Goal: Task Accomplishment & Management: Use online tool/utility

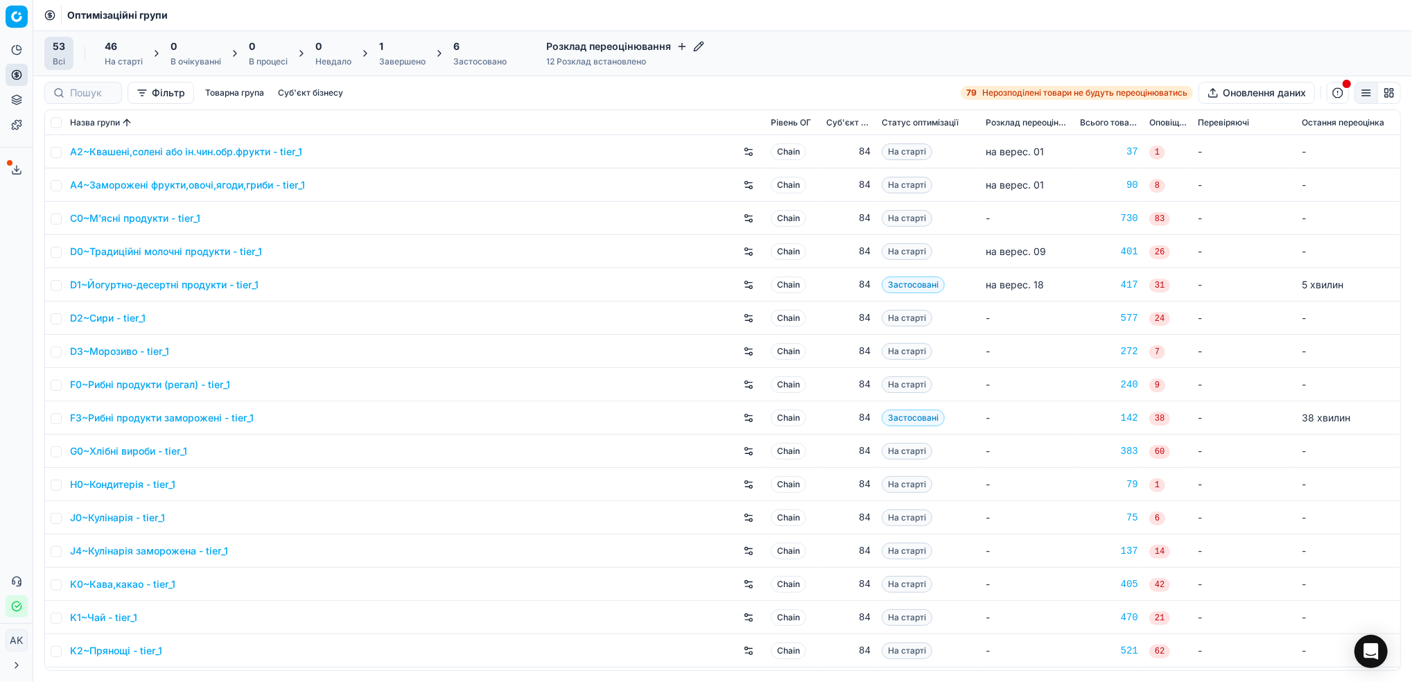
click at [402, 53] on div "1 Завершено" at bounding box center [402, 54] width 46 height 28
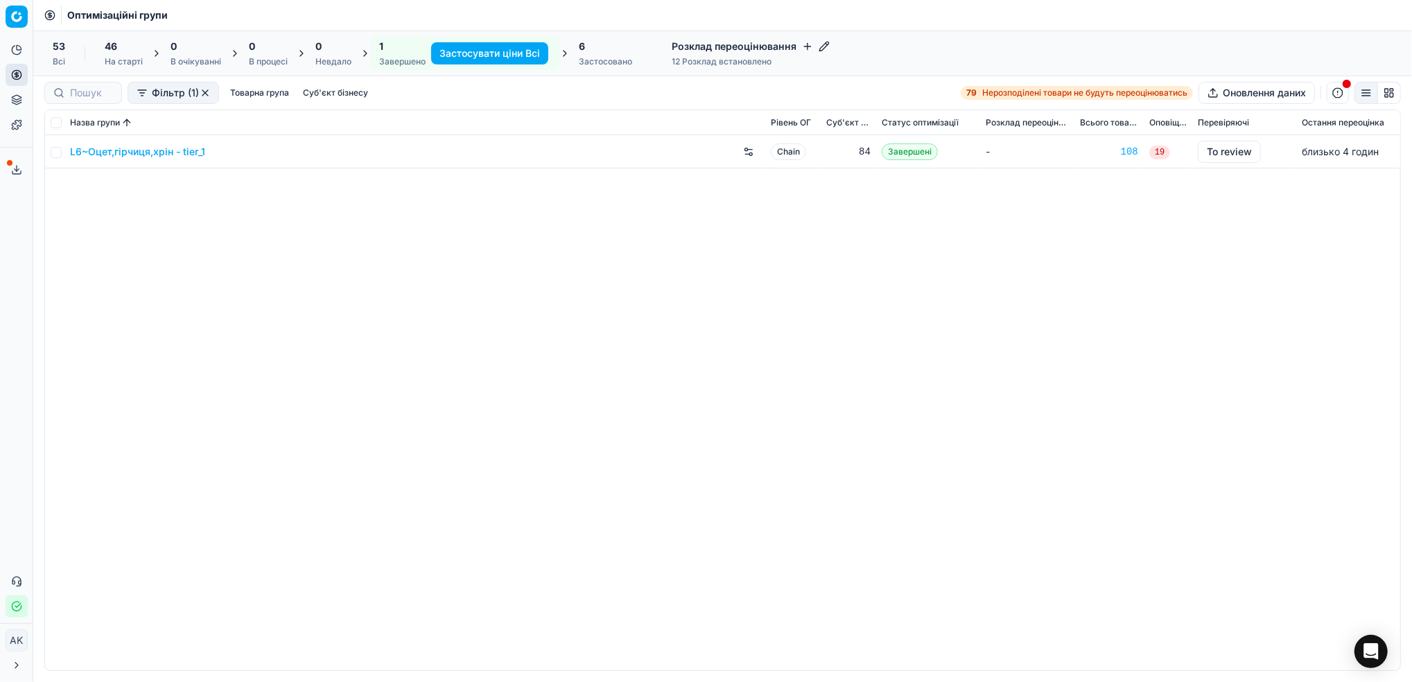
click at [125, 153] on link "L6~Оцет,гірчиця,хрін - tier_1" at bounding box center [137, 152] width 135 height 14
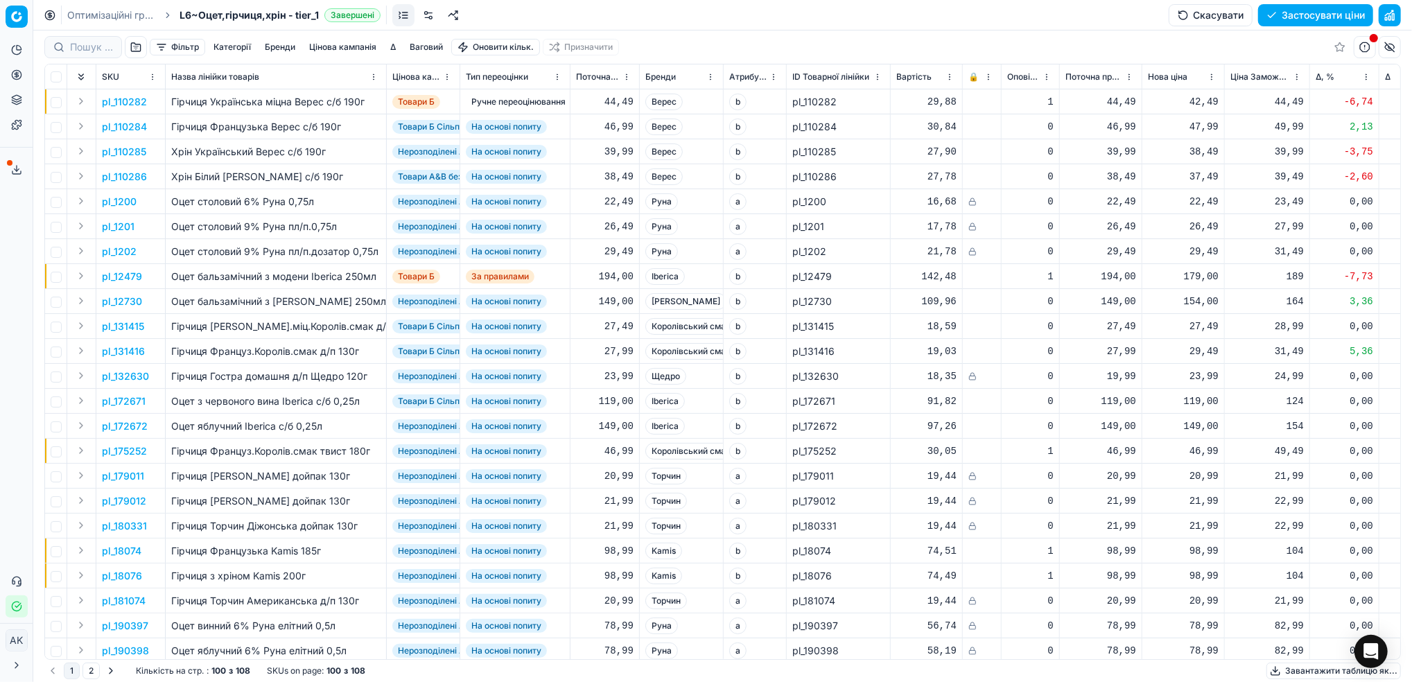
click at [1393, 17] on button "button" at bounding box center [1390, 15] width 22 height 22
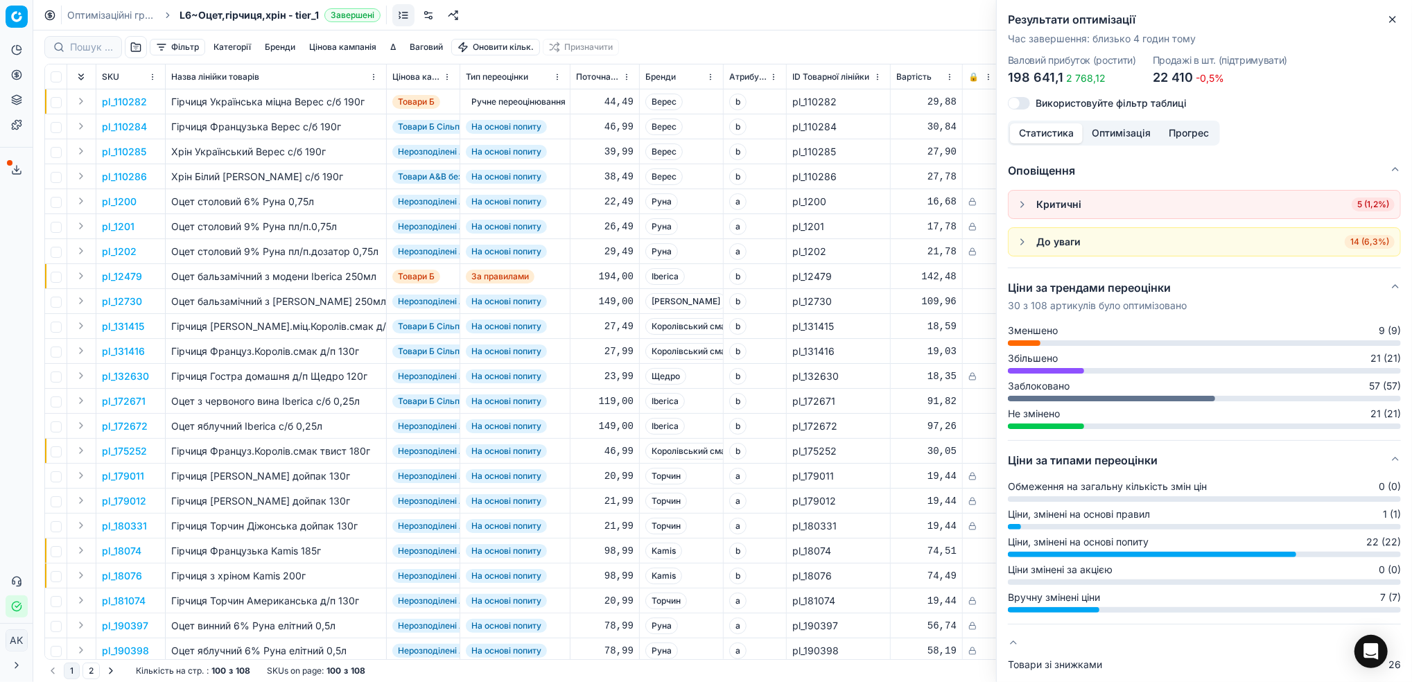
click at [1398, 23] on icon "button" at bounding box center [1392, 19] width 11 height 11
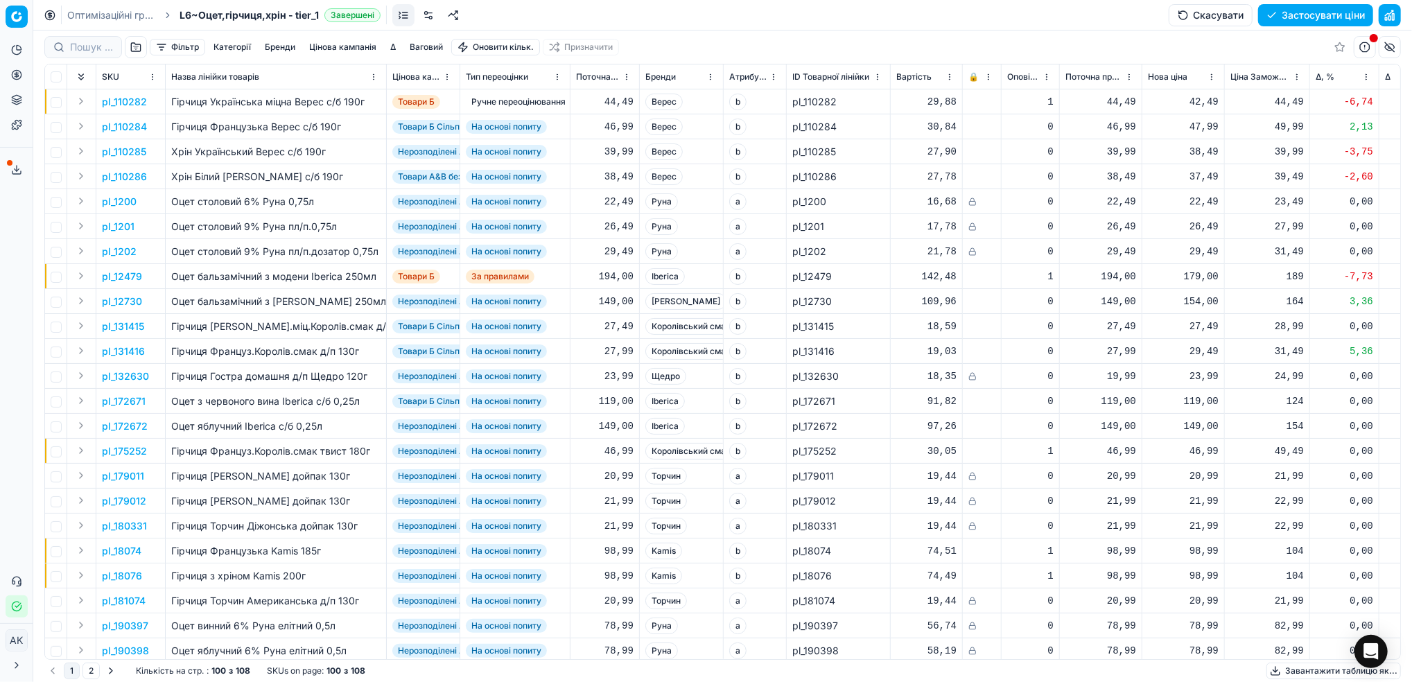
click at [1300, 19] on button "Застосувати ціни" at bounding box center [1315, 15] width 115 height 22
click at [12, 166] on icon at bounding box center [16, 169] width 11 height 11
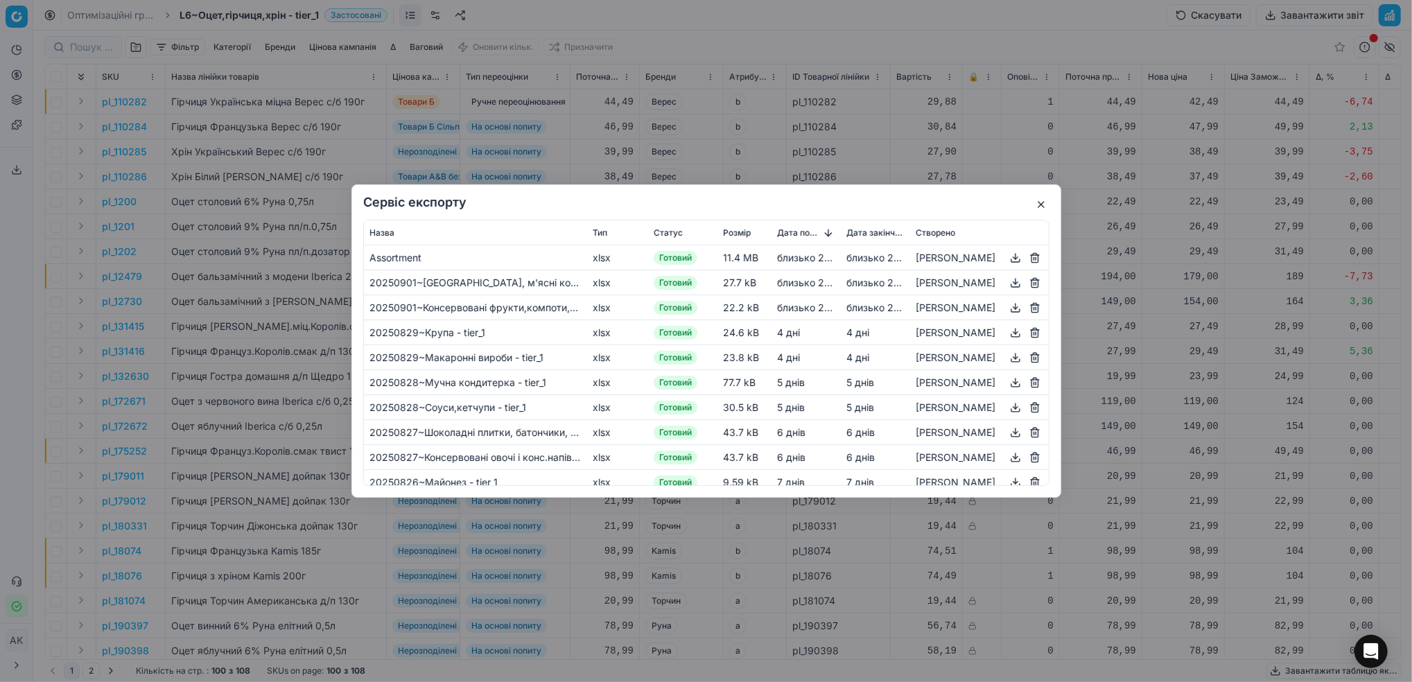
click at [1038, 203] on button "button" at bounding box center [1041, 204] width 17 height 17
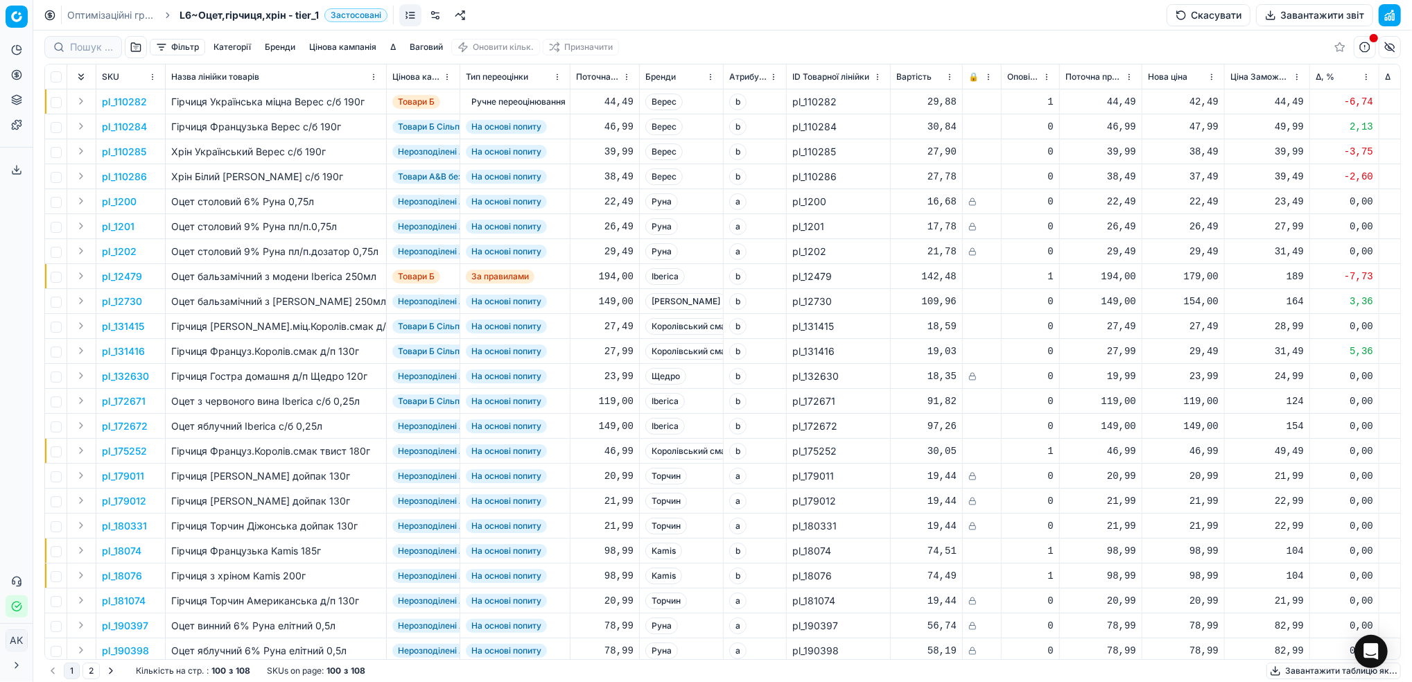
click at [1308, 20] on button "Завантажити звіт" at bounding box center [1314, 15] width 117 height 22
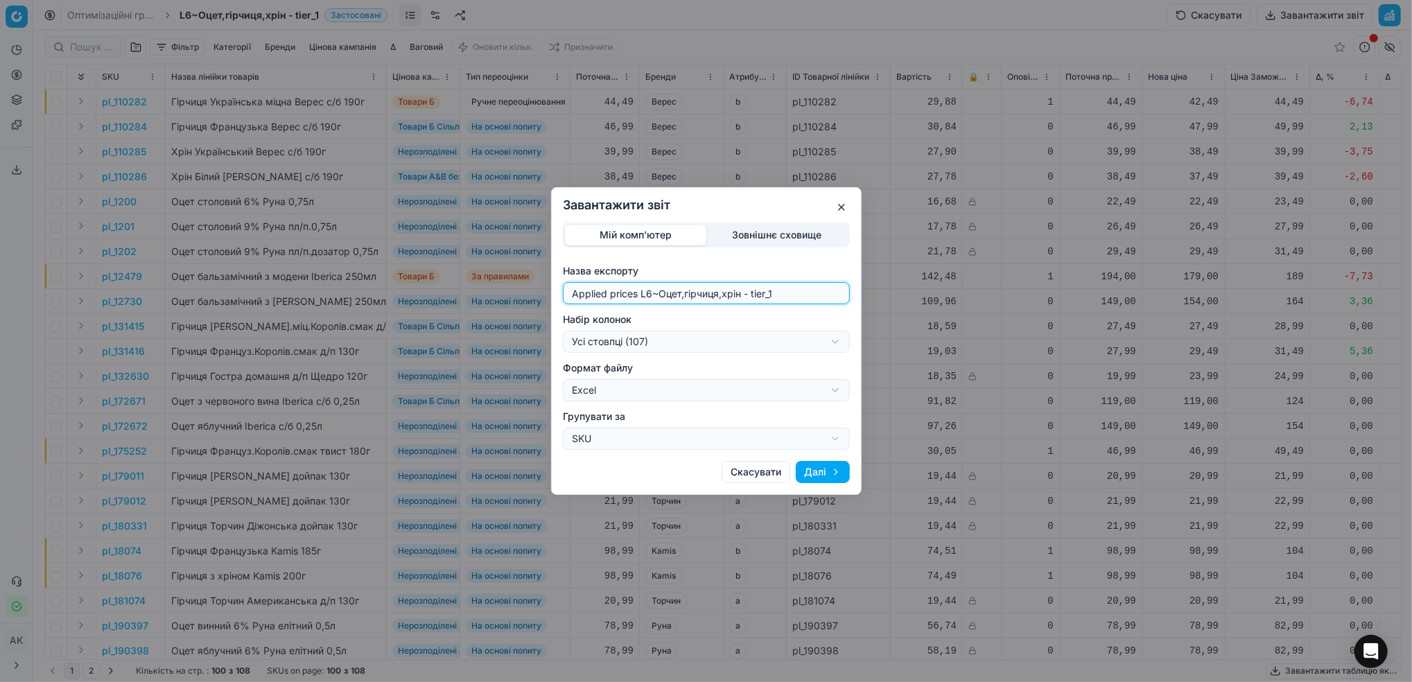
drag, startPoint x: 652, startPoint y: 291, endPoint x: 547, endPoint y: 297, distance: 105.6
click at [547, 297] on div "Завантажити звіт Мій комп'ютер Зовнішнє сховище Назва експорту Applied prices L…" at bounding box center [706, 341] width 1412 height 682
type input "20250902~Оцет,гірчиця,хрін - tier_1"
click at [834, 338] on div "Завантажити звіт Мій комп'ютер Зовнішнє сховище Назва експорту 20250902~[GEOGRA…" at bounding box center [706, 341] width 1412 height 682
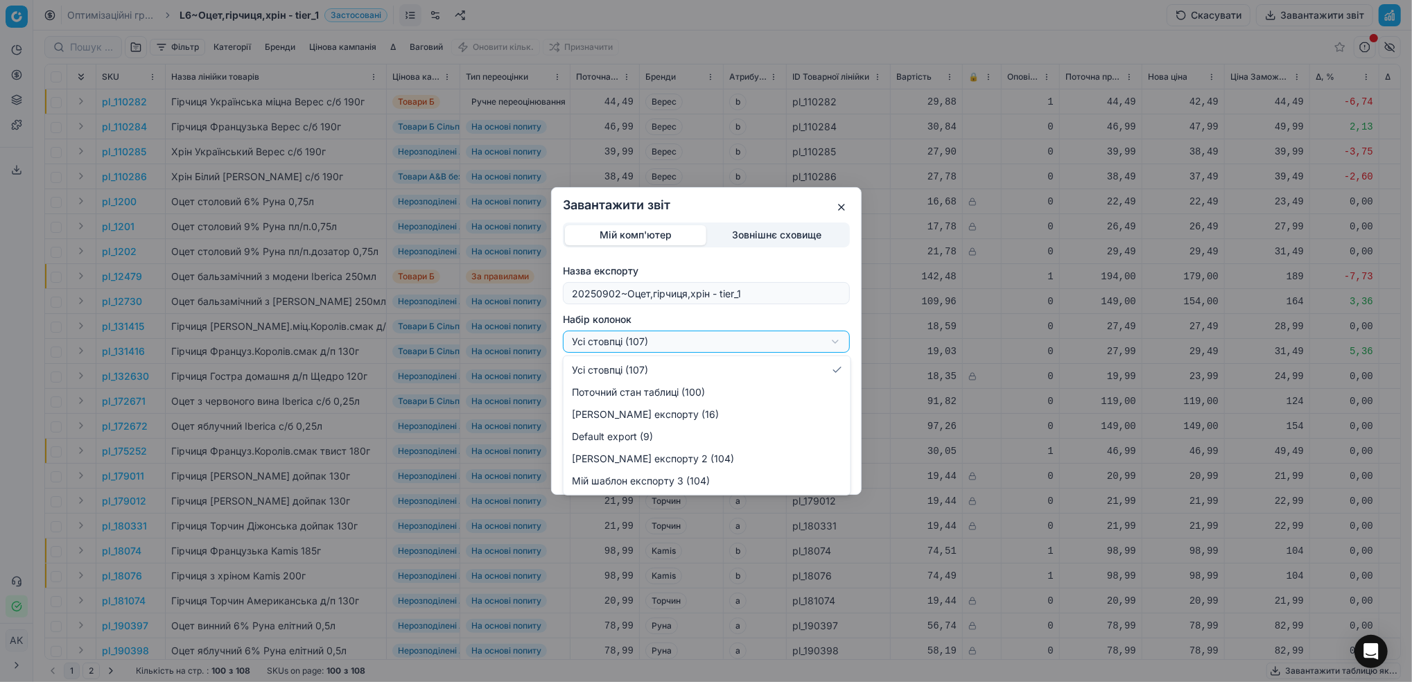
select select "custom"
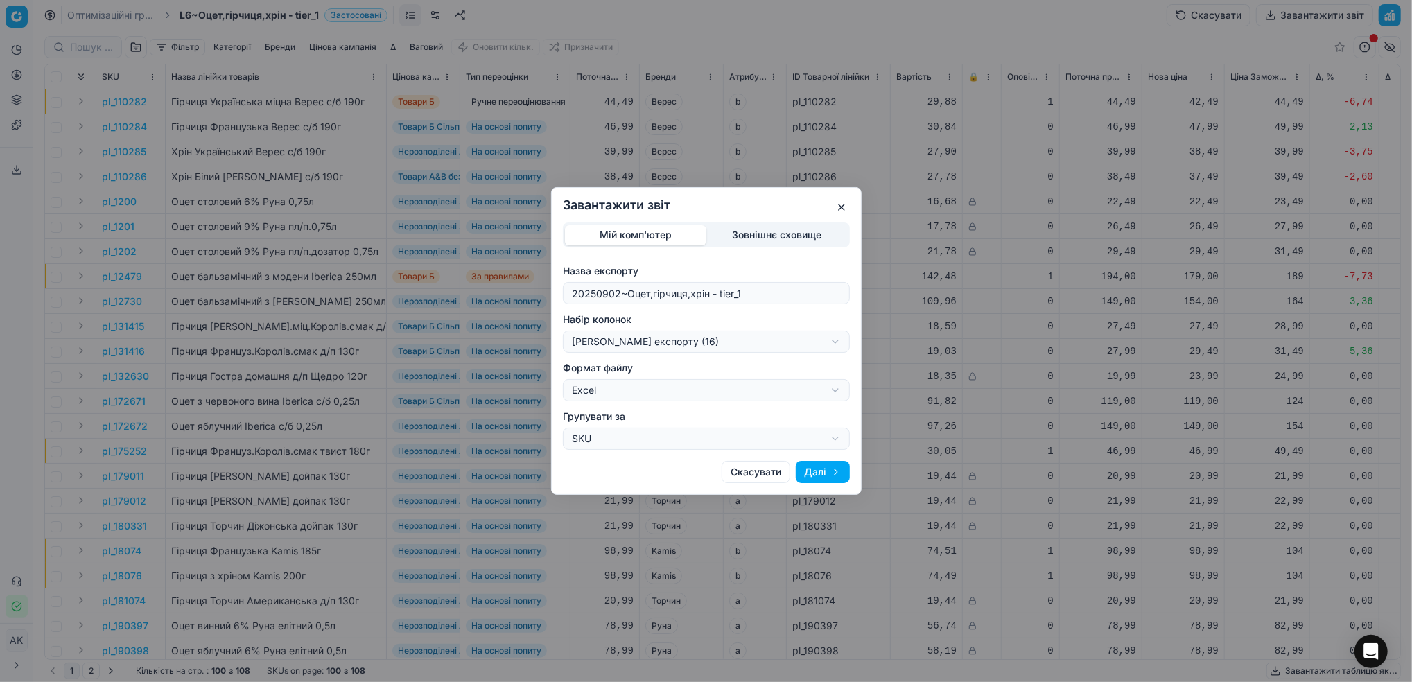
click at [824, 469] on button "Далі" at bounding box center [823, 472] width 54 height 22
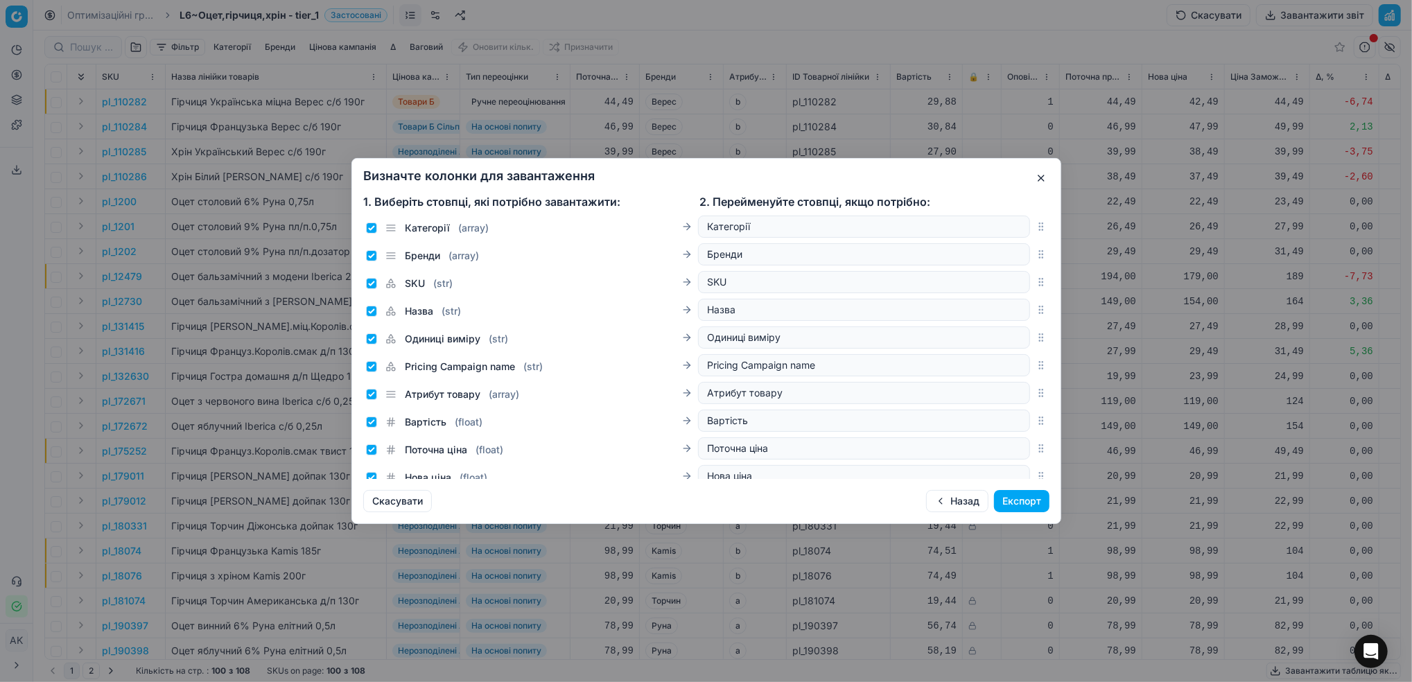
click at [1016, 507] on button "Експорт" at bounding box center [1021, 501] width 55 height 22
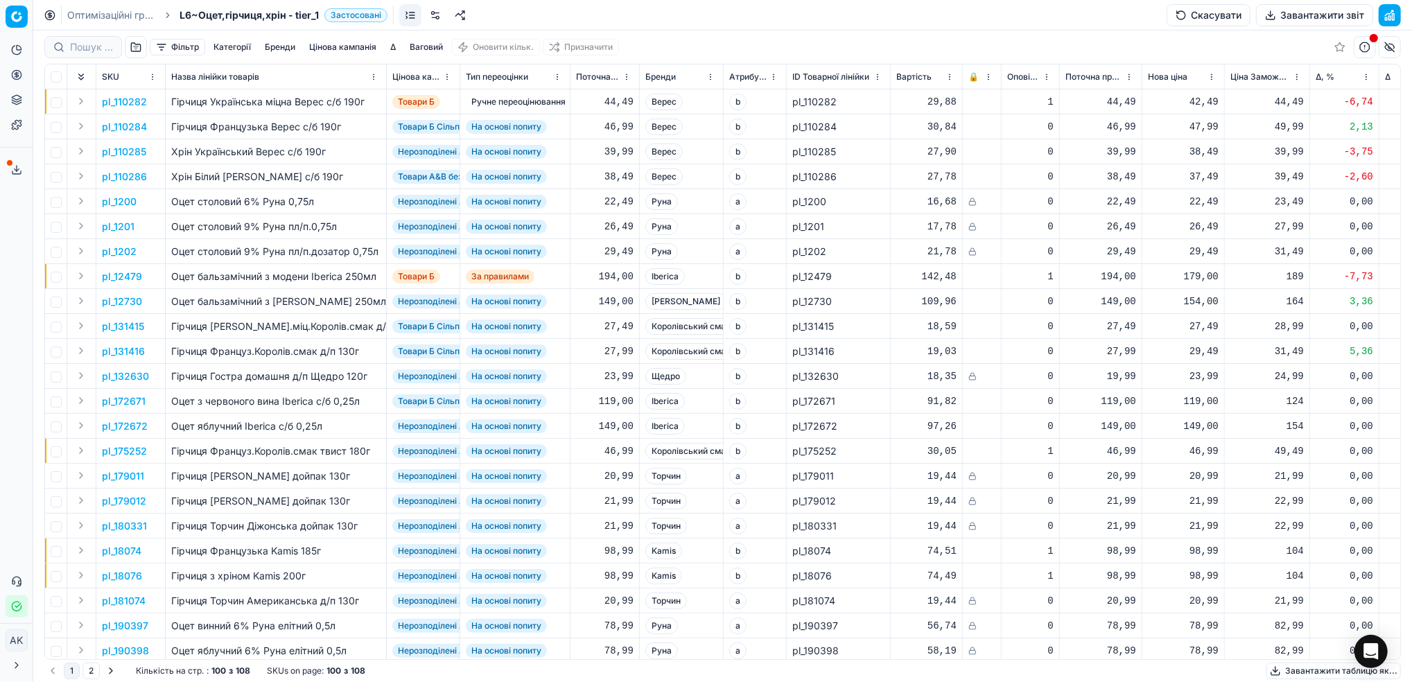
click at [17, 175] on icon at bounding box center [16, 169] width 11 height 11
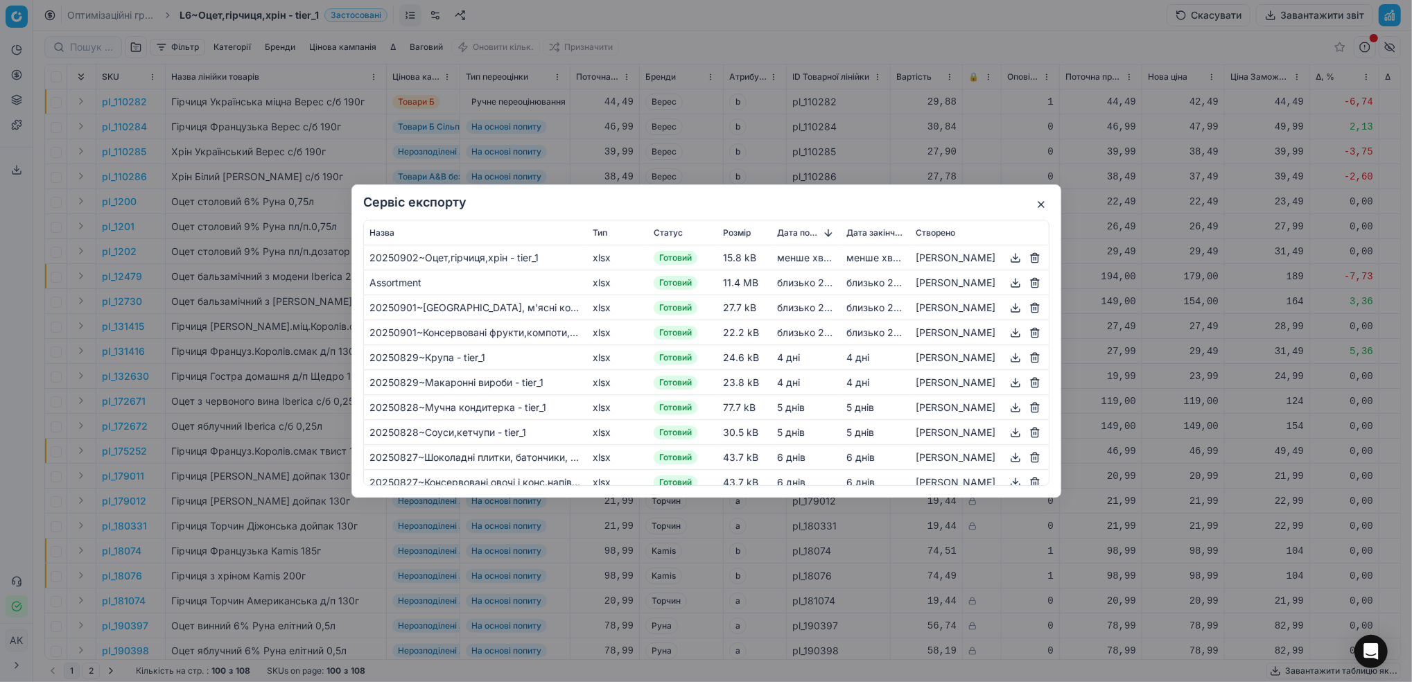
click at [1015, 259] on button "button" at bounding box center [1015, 258] width 17 height 17
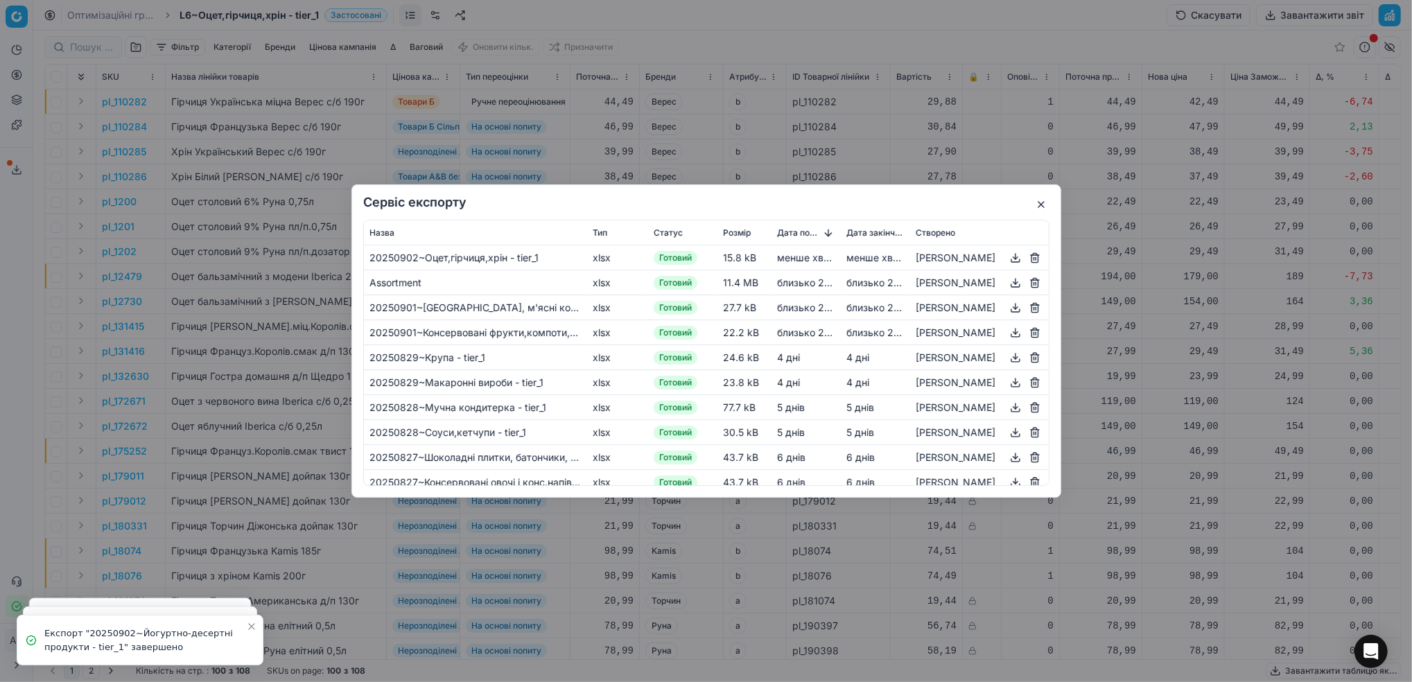
click at [1035, 204] on button "button" at bounding box center [1041, 204] width 17 height 17
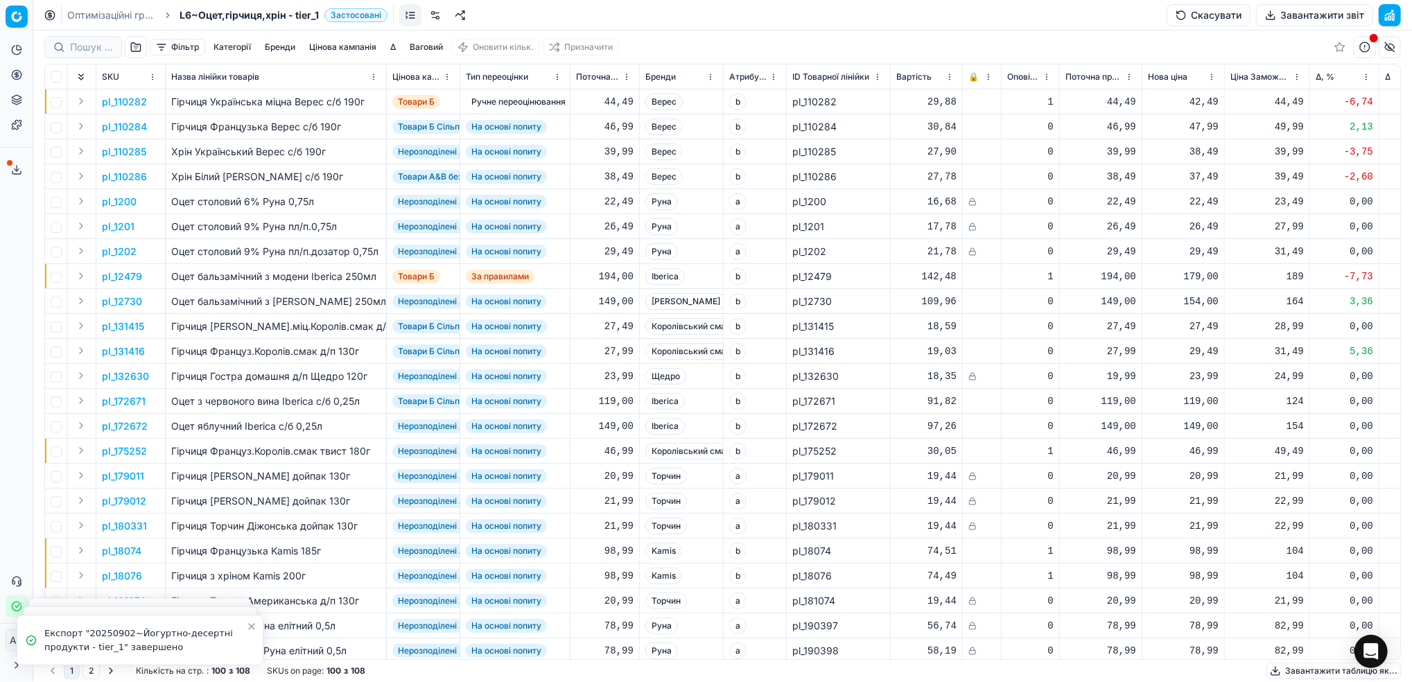
click at [104, 15] on link "Оптимізаційні групи" at bounding box center [111, 15] width 89 height 14
